Goal: Find specific page/section: Find specific page/section

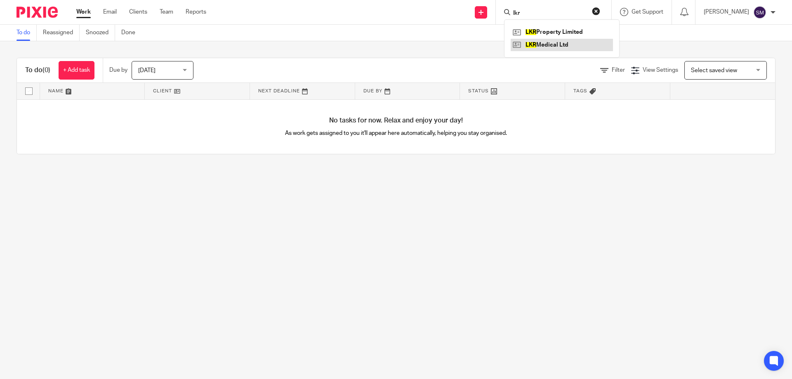
type input "lkr"
click at [577, 43] on link at bounding box center [562, 45] width 102 height 12
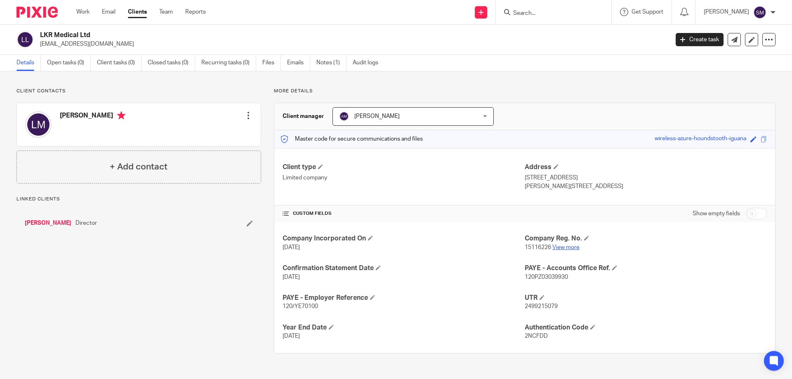
click at [556, 249] on link "View more" at bounding box center [565, 248] width 27 height 6
click at [555, 17] on input "Search" at bounding box center [549, 13] width 74 height 7
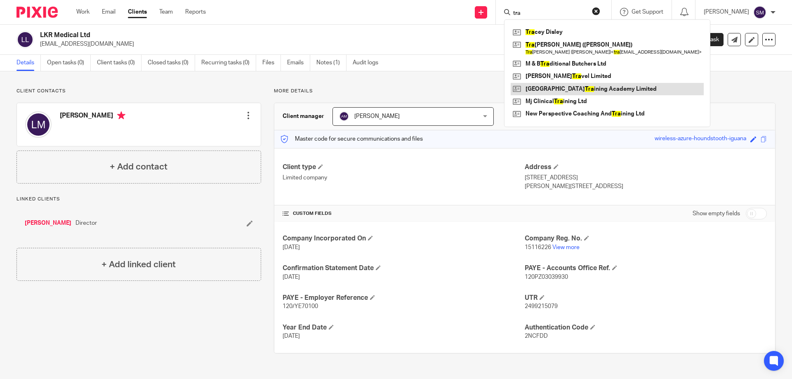
type input "tra"
click at [580, 90] on link at bounding box center [607, 89] width 193 height 12
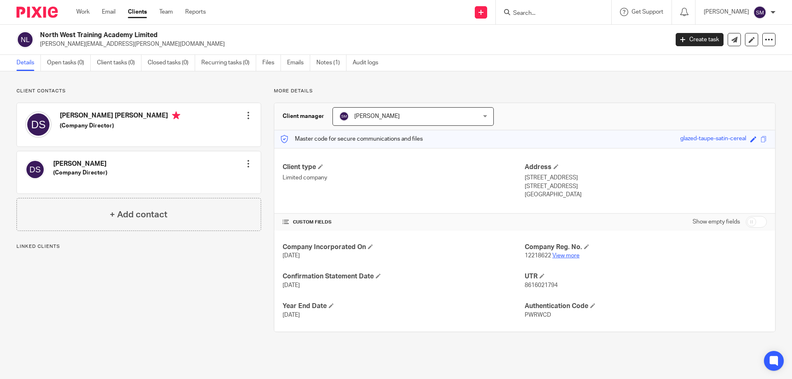
click at [569, 255] on link "View more" at bounding box center [565, 256] width 27 height 6
click at [528, 17] on input "Search" at bounding box center [549, 13] width 74 height 7
type input "lagra"
click at [542, 29] on link at bounding box center [562, 32] width 102 height 12
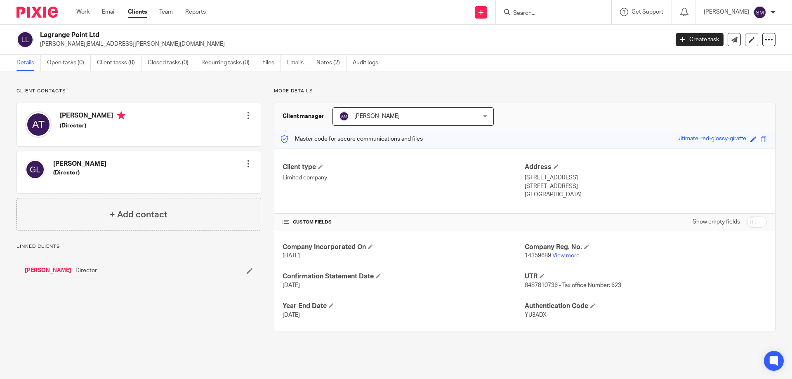
click at [556, 258] on link "View more" at bounding box center [565, 256] width 27 height 6
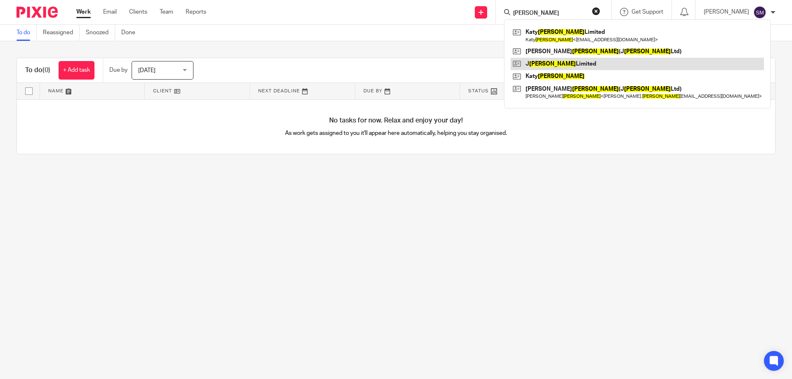
type input "j clayton"
click at [566, 62] on link at bounding box center [637, 64] width 253 height 12
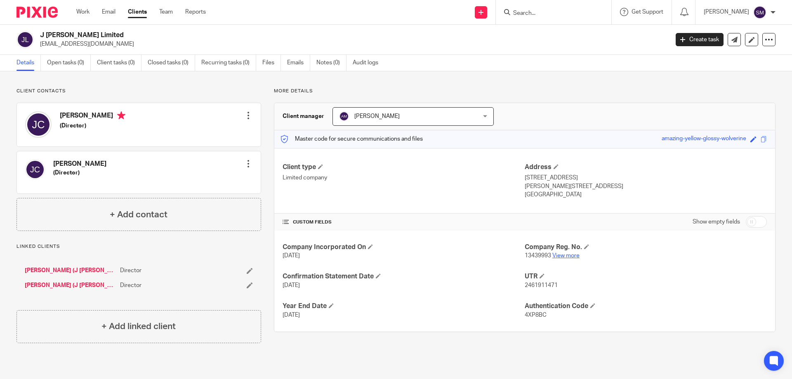
click at [562, 256] on link "View more" at bounding box center [565, 256] width 27 height 6
